Goal: Use online tool/utility: Utilize a website feature to perform a specific function

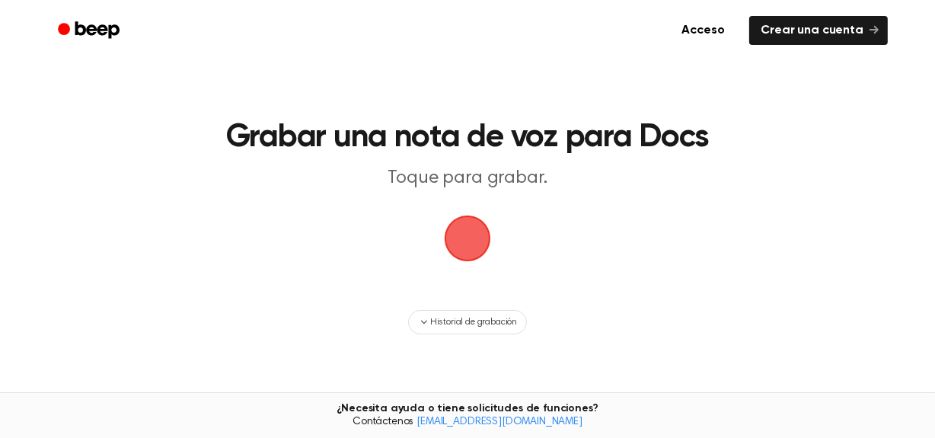
click at [485, 214] on span "button" at bounding box center [468, 239] width 50 height 50
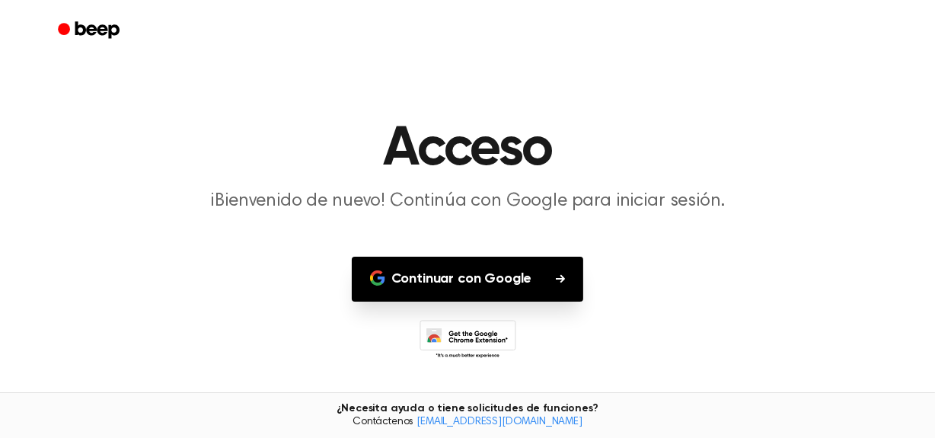
scroll to position [6, 0]
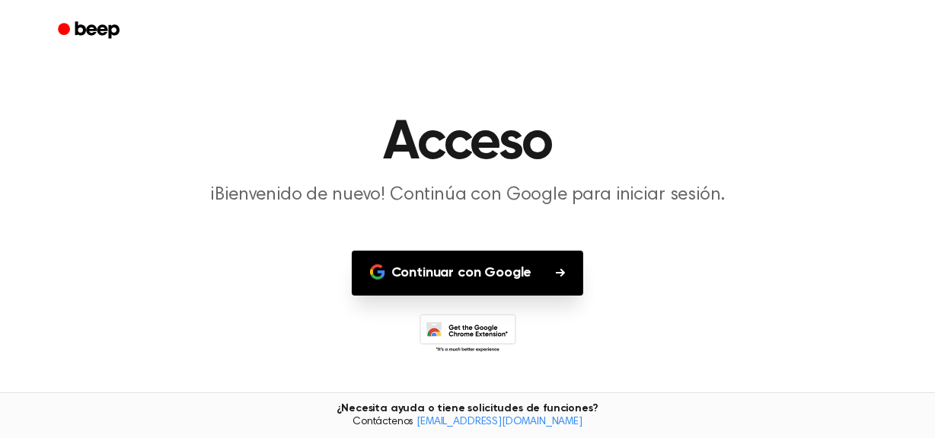
click at [497, 267] on button "Continuar con Google" at bounding box center [468, 273] width 232 height 45
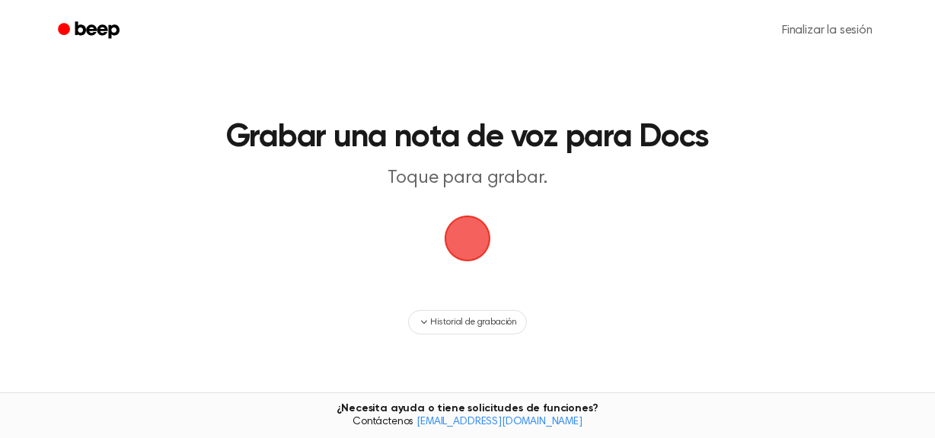
click at [466, 222] on span "button" at bounding box center [468, 238] width 52 height 52
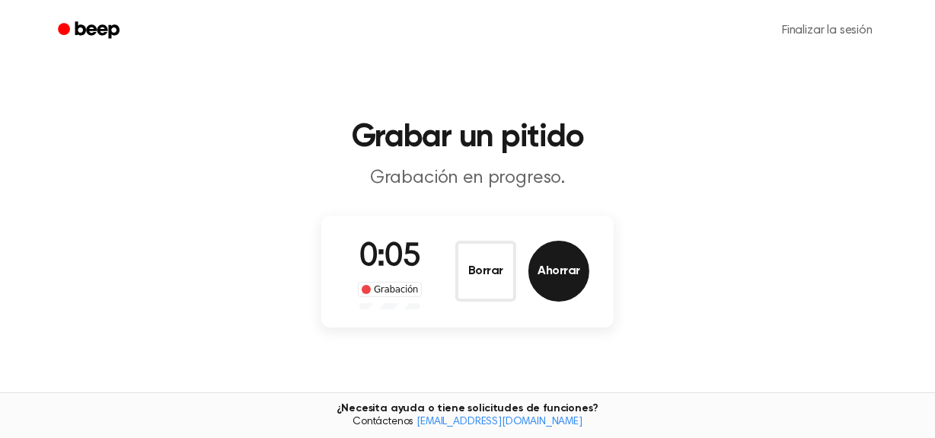
click at [544, 263] on button "Ahorrar" at bounding box center [559, 271] width 61 height 61
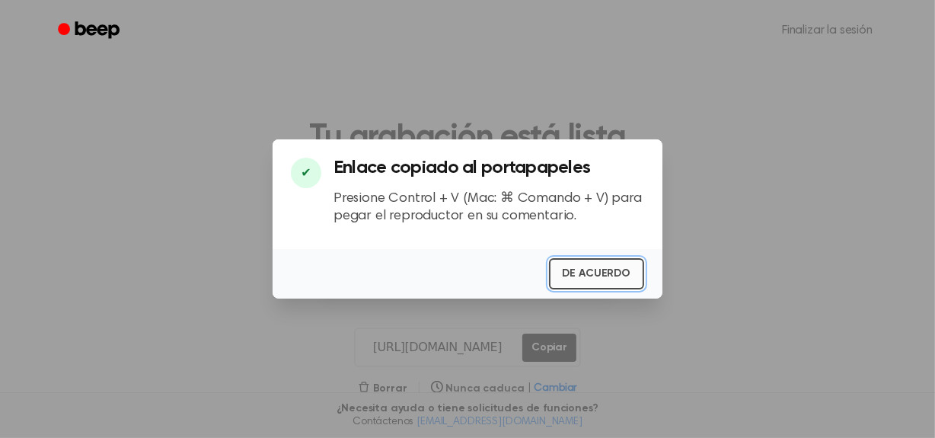
click at [590, 279] on button "DE ACUERDO" at bounding box center [596, 273] width 95 height 31
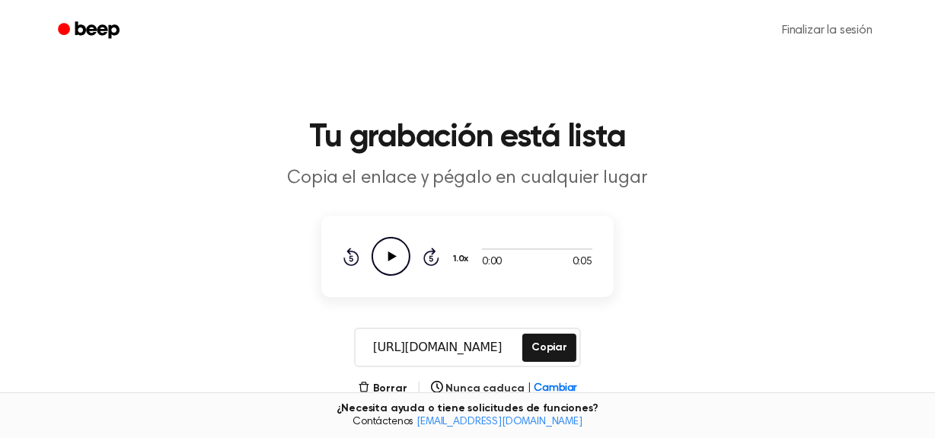
click at [388, 243] on icon "Play Audio" at bounding box center [391, 256] width 39 height 39
